Goal: Information Seeking & Learning: Find specific fact

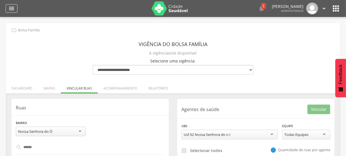
click at [11, 11] on icon "" at bounding box center [11, 8] width 7 height 7
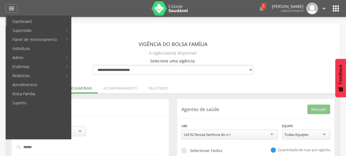
click at [28, 21] on link "Dashboard" at bounding box center [39, 21] width 64 height 9
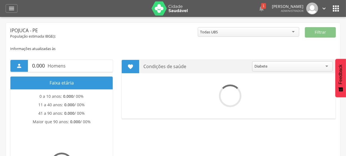
click at [138, 46] on div "Informações atualizadas às" at bounding box center [173, 48] width 326 height 5
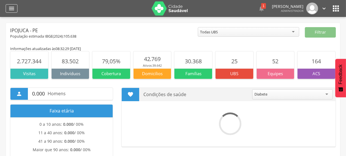
click at [10, 7] on icon "" at bounding box center [11, 8] width 7 height 7
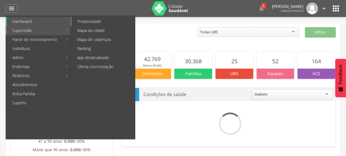
click at [96, 21] on link "Produtividade" at bounding box center [103, 21] width 63 height 9
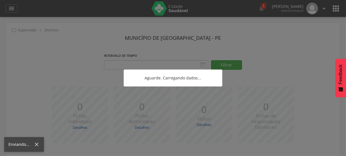
click at [42, 59] on div at bounding box center [173, 78] width 346 height 156
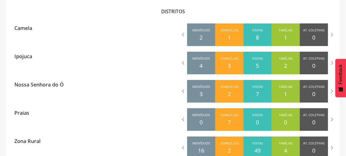
scroll to position [190, 0]
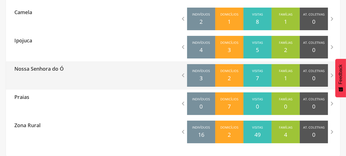
click at [85, 78] on div "Nossa Senhora do Ó  Indivíduos 3 Domicílios 2 Visitas 7 Famílias 1 At. Coletiv…" at bounding box center [173, 75] width 334 height 28
click at [61, 70] on p "Nossa Senhora do Ó" at bounding box center [38, 66] width 49 height 11
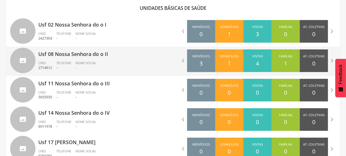
scroll to position [190, 0]
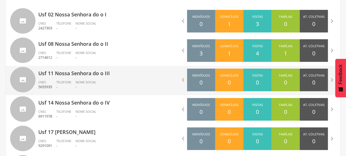
click at [130, 78] on div "Usf 11 Nossa Senhora do o III CNES 5655935 Telefone - Nome Social -" at bounding box center [103, 80] width 130 height 29
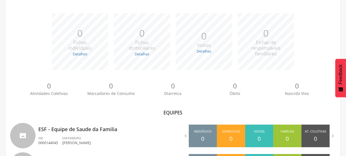
scroll to position [110, 0]
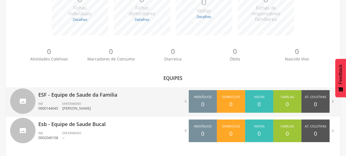
click at [95, 102] on div "ENFERMEIRO [PERSON_NAME]" at bounding box center [78, 106] width 33 height 10
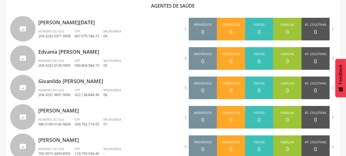
scroll to position [180, 0]
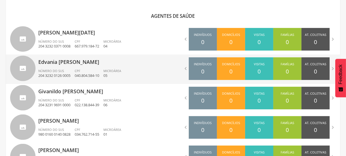
click at [141, 65] on p "Edvania [PERSON_NAME]" at bounding box center [103, 59] width 130 height 11
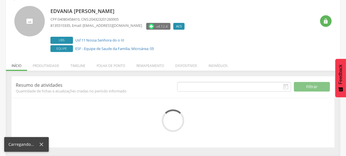
scroll to position [85, 0]
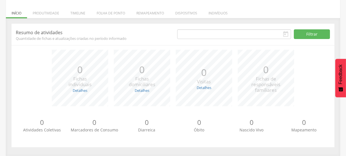
click at [18, 94] on div "*** 0 Fichas individuais Detalhes Novas: 0 Atualizadas: 0 *** 0 Fichas domicili…" at bounding box center [173, 81] width 314 height 62
click at [152, 16] on li "Remapeamento" at bounding box center [150, 11] width 39 height 13
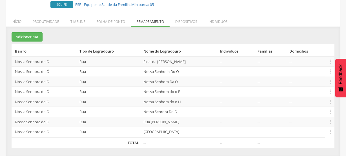
drag, startPoint x: 138, startPoint y: 62, endPoint x: 191, endPoint y: 64, distance: 52.4
click at [191, 64] on td "Final da [PERSON_NAME]" at bounding box center [179, 61] width 77 height 10
drag, startPoint x: 177, startPoint y: 71, endPoint x: 138, endPoint y: 74, distance: 38.7
click at [141, 74] on td "Nossa Senhoda Do O" at bounding box center [179, 71] width 77 height 10
copy td "Nossa Senhoda Do O"
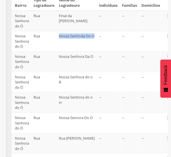
scroll to position [125, 0]
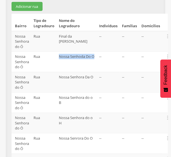
click at [73, 61] on td "Nossa Senhoda Do O" at bounding box center [77, 62] width 40 height 21
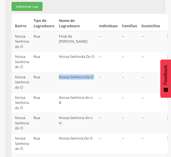
drag, startPoint x: 62, startPoint y: 72, endPoint x: 91, endPoint y: 77, distance: 29.4
click at [91, 77] on tr "Nossa Senhora do Ó [GEOGRAPHIC_DATA] O -- -- --  Editar Alocar famílias Desalo…" at bounding box center [90, 82] width 156 height 21
copy td "Nossa Senhora Da O"
click at [70, 95] on td "Nossa Senhora do o B" at bounding box center [77, 103] width 40 height 21
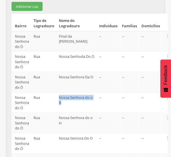
drag, startPoint x: 64, startPoint y: 92, endPoint x: 74, endPoint y: 103, distance: 14.5
click at [74, 103] on td "Nossa Senhora do o B" at bounding box center [77, 103] width 40 height 21
copy td "Nossa Senhora do o B"
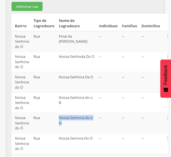
drag, startPoint x: 61, startPoint y: 113, endPoint x: 79, endPoint y: 123, distance: 20.8
click at [79, 123] on td "Nossa Senhora do o H" at bounding box center [77, 123] width 40 height 21
copy td "Nossa Senhora do o H"
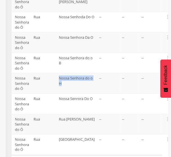
scroll to position [176, 0]
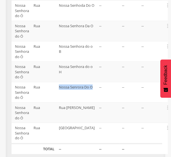
drag, startPoint x: 62, startPoint y: 80, endPoint x: 86, endPoint y: 92, distance: 26.3
click at [86, 92] on td "Nossa Senrora Do O" at bounding box center [77, 92] width 40 height 21
copy td "Nossa Senrora Do O"
drag, startPoint x: 62, startPoint y: 101, endPoint x: 80, endPoint y: 114, distance: 22.4
click at [80, 114] on td "Rua [PERSON_NAME]" at bounding box center [77, 113] width 40 height 21
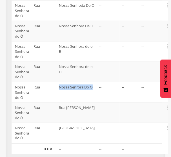
copy td "Rua [PERSON_NAME]"
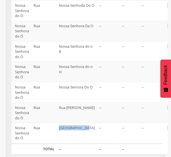
drag, startPoint x: 63, startPoint y: 123, endPoint x: 78, endPoint y: 127, distance: 15.9
click at [78, 127] on td "[GEOGRAPHIC_DATA]" at bounding box center [77, 133] width 40 height 21
copy td "[GEOGRAPHIC_DATA]"
click at [163, 53] on div "Resumo de atividades Quantidade de fichas e atualizações criadas no período inf…" at bounding box center [85, 57] width 159 height 212
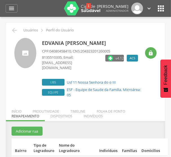
scroll to position [10, 0]
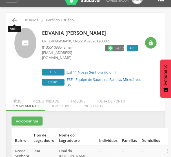
click at [15, 20] on icon "" at bounding box center [14, 20] width 7 height 7
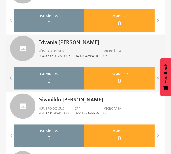
scroll to position [238, 0]
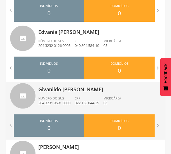
click at [59, 88] on p "Givanildo [PERSON_NAME]" at bounding box center [99, 87] width 123 height 11
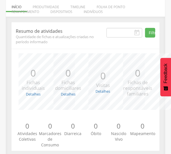
scroll to position [95, 0]
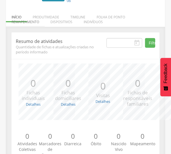
click at [28, 17] on li "Remapeamento" at bounding box center [25, 20] width 39 height 13
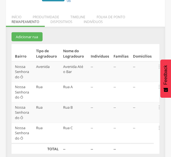
click at [86, 32] on section "Adicionar rua Bairro Tipo de Logradouro Nome do Logradouro Indivíduos Famílias …" at bounding box center [86, 93] width 148 height 122
drag, startPoint x: 63, startPoint y: 61, endPoint x: 77, endPoint y: 67, distance: 15.0
click at [77, 67] on td "Avenida Até o Bar" at bounding box center [75, 72] width 28 height 21
copy td "Avenida Até o Bar"
drag, startPoint x: 62, startPoint y: 81, endPoint x: 76, endPoint y: 82, distance: 14.7
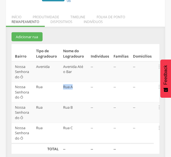
click at [76, 82] on td "Rua A" at bounding box center [75, 92] width 28 height 21
copy td "Rua A"
drag, startPoint x: 63, startPoint y: 101, endPoint x: 77, endPoint y: 103, distance: 14.3
click at [77, 103] on td "Rua B" at bounding box center [75, 113] width 28 height 21
copy td "Rua B"
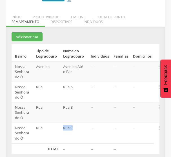
drag, startPoint x: 63, startPoint y: 119, endPoint x: 79, endPoint y: 122, distance: 16.2
click at [79, 123] on td "Rua C" at bounding box center [75, 133] width 28 height 21
click at [163, 50] on div "Resumo de atividades Quantidade de fichas e atualizações criadas no período inf…" at bounding box center [85, 97] width 159 height 130
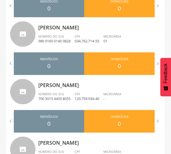
scroll to position [360, 0]
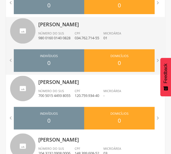
click at [57, 27] on p "[PERSON_NAME]" at bounding box center [99, 22] width 123 height 11
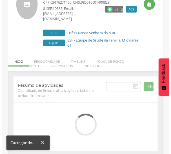
scroll to position [105, 0]
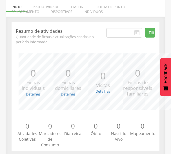
click at [8, 102] on div "Resumo de atividades Quantidade de fichas e atualizações criadas no período inf…" at bounding box center [85, 86] width 156 height 128
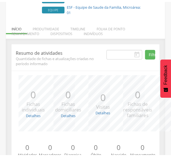
scroll to position [74, 0]
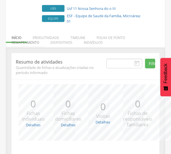
click at [31, 37] on li "Remapeamento" at bounding box center [25, 40] width 39 height 13
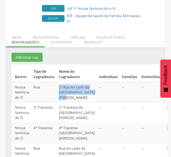
drag, startPoint x: 62, startPoint y: 81, endPoint x: 78, endPoint y: 103, distance: 27.4
click at [78, 103] on td "2ª Rua Ao Lado da [GEOGRAPHIC_DATA][PERSON_NAME]" at bounding box center [77, 92] width 40 height 21
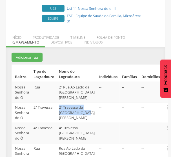
drag, startPoint x: 61, startPoint y: 113, endPoint x: 75, endPoint y: 122, distance: 16.7
click at [75, 122] on td "2ª Travessa da [GEOGRAPHIC_DATA][PERSON_NAME]" at bounding box center [77, 113] width 40 height 21
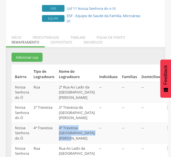
drag, startPoint x: 61, startPoint y: 134, endPoint x: 85, endPoint y: 144, distance: 25.1
click at [85, 144] on td "4ª Travessa [GEOGRAPHIC_DATA][PERSON_NAME]" at bounding box center [77, 133] width 40 height 21
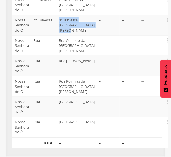
scroll to position [197, 0]
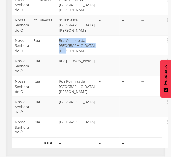
drag, startPoint x: 60, startPoint y: 30, endPoint x: 81, endPoint y: 49, distance: 28.7
click at [81, 49] on td "Rua Ao Lado da [GEOGRAPHIC_DATA][PERSON_NAME]" at bounding box center [77, 45] width 40 height 21
drag, startPoint x: 61, startPoint y: 54, endPoint x: 75, endPoint y: 67, distance: 19.1
click at [75, 67] on td "Rua [PERSON_NAME]" at bounding box center [77, 66] width 40 height 21
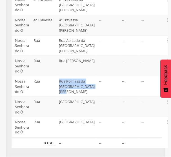
drag, startPoint x: 60, startPoint y: 76, endPoint x: 77, endPoint y: 91, distance: 23.0
click at [77, 91] on td "Rua Por Trás da [GEOGRAPHIC_DATA][PERSON_NAME]" at bounding box center [77, 86] width 40 height 21
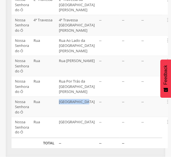
drag, startPoint x: 60, startPoint y: 101, endPoint x: 76, endPoint y: 107, distance: 17.0
click at [76, 107] on td "[GEOGRAPHIC_DATA]" at bounding box center [77, 107] width 40 height 21
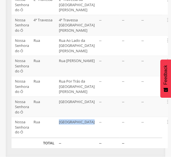
drag, startPoint x: 62, startPoint y: 123, endPoint x: 86, endPoint y: 127, distance: 24.6
click at [86, 127] on td "[GEOGRAPHIC_DATA]" at bounding box center [77, 127] width 40 height 21
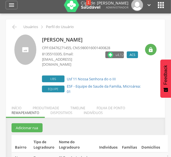
scroll to position [0, 0]
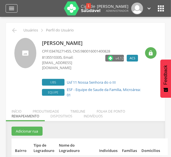
click at [12, 8] on icon "" at bounding box center [11, 8] width 7 height 7
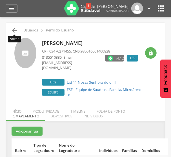
click at [14, 31] on icon "" at bounding box center [14, 30] width 7 height 7
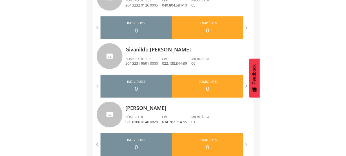
scroll to position [264, 0]
